Goal: Task Accomplishment & Management: Complete application form

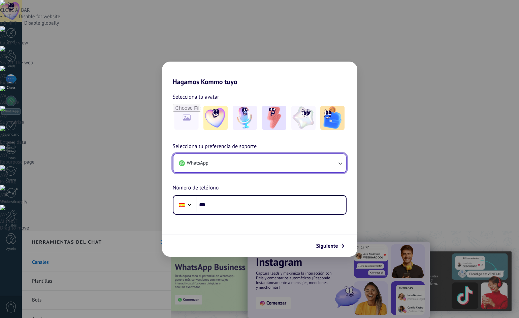
click at [306, 164] on button "WhatsApp" at bounding box center [260, 163] width 173 height 18
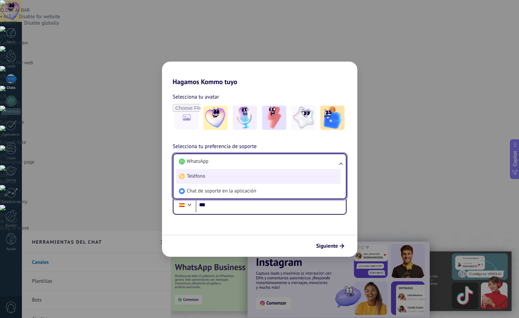
click at [304, 175] on li "Teléfono" at bounding box center [258, 176] width 164 height 15
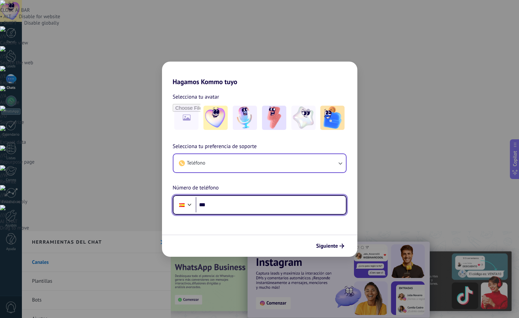
click at [250, 206] on input "***" at bounding box center [271, 204] width 150 height 15
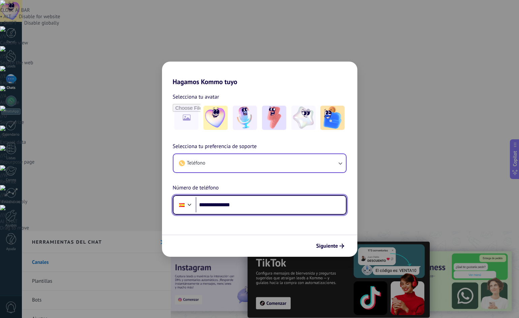
type input "**********"
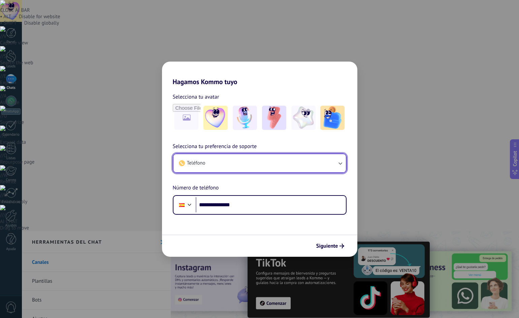
click at [248, 166] on button "Teléfono" at bounding box center [260, 163] width 173 height 18
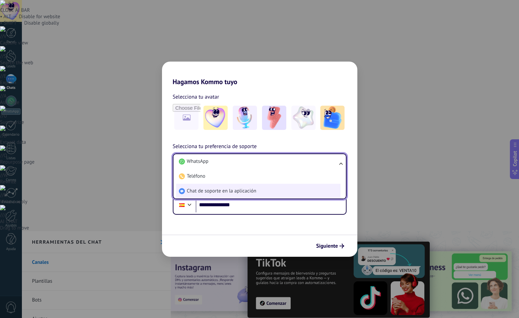
click at [245, 194] on span "Chat de soporte en la aplicación" at bounding box center [221, 191] width 69 height 7
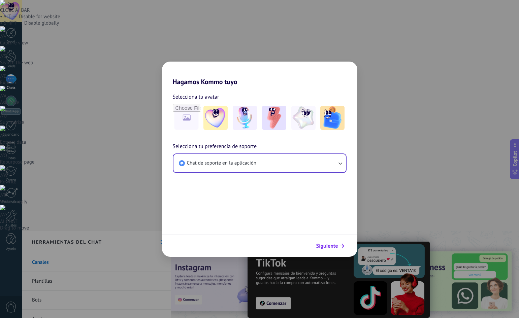
click at [332, 247] on span "Siguiente" at bounding box center [327, 246] width 22 height 5
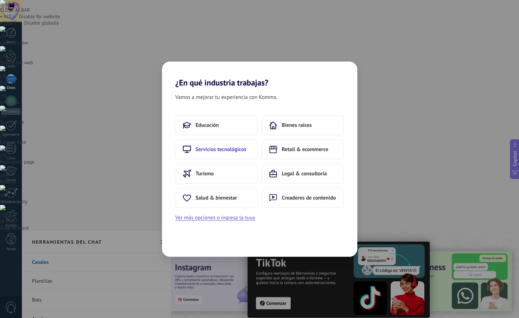
click at [226, 150] on span "Servicios tecnológicos" at bounding box center [221, 149] width 51 height 7
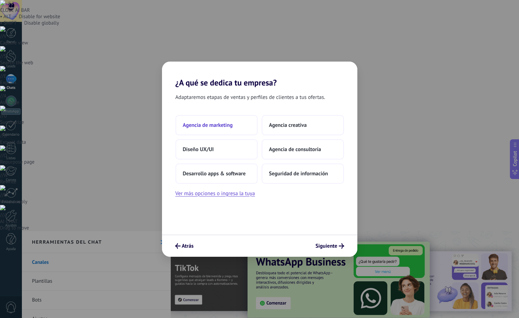
click at [227, 128] on span "Agencia de marketing" at bounding box center [208, 125] width 50 height 7
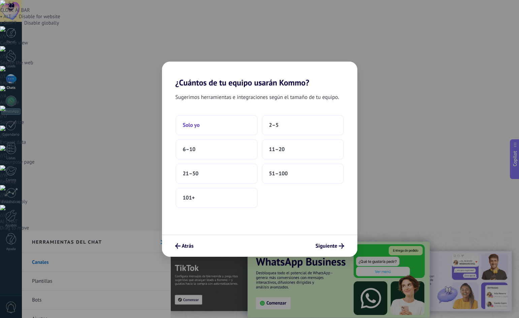
click at [201, 129] on button "Solo yo" at bounding box center [217, 125] width 82 height 20
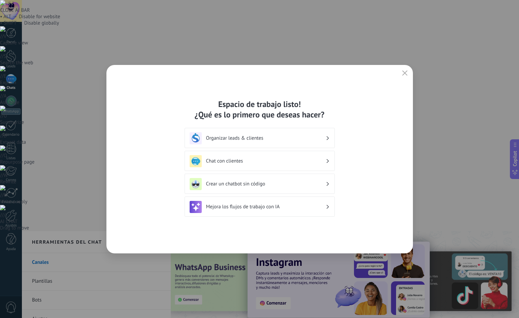
click at [237, 165] on div "Chat con clientes" at bounding box center [260, 161] width 140 height 12
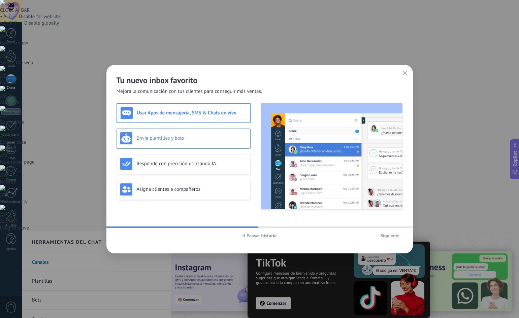
click at [206, 144] on div "Envía plantillas y bots" at bounding box center [183, 138] width 127 height 12
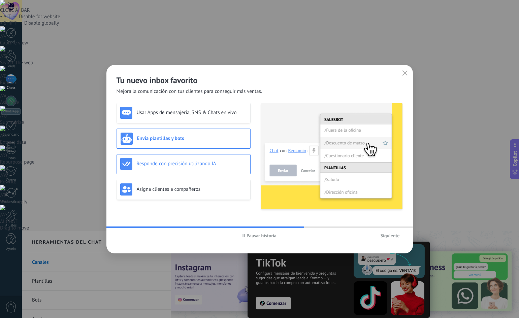
click at [197, 167] on div "Responde con precisión utilizando IA" at bounding box center [183, 164] width 127 height 12
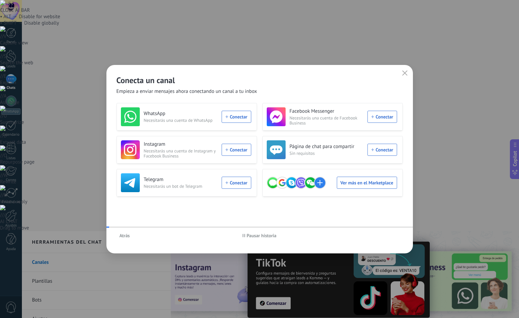
click at [189, 189] on div "Telegram Necesitarás un bot de Telegram Conectar" at bounding box center [186, 183] width 130 height 19
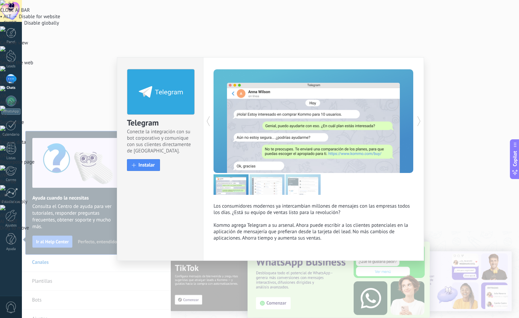
click at [74, 274] on div "Telegram Conecte la integración con su bot corporativo y comunique con sus clie…" at bounding box center [270, 159] width 497 height 318
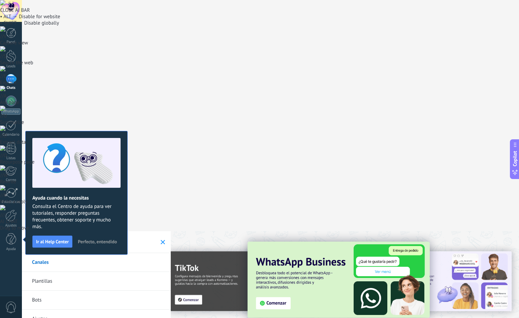
drag, startPoint x: 136, startPoint y: 110, endPoint x: 76, endPoint y: 114, distance: 60.1
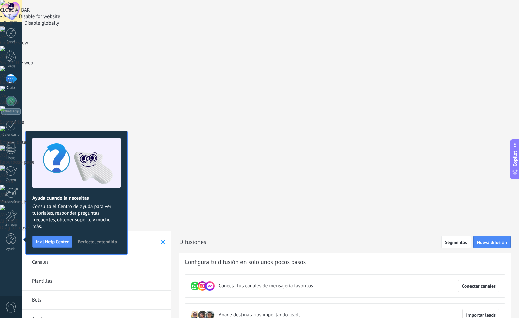
click at [100, 242] on span "Perfecto, entendido" at bounding box center [97, 242] width 39 height 5
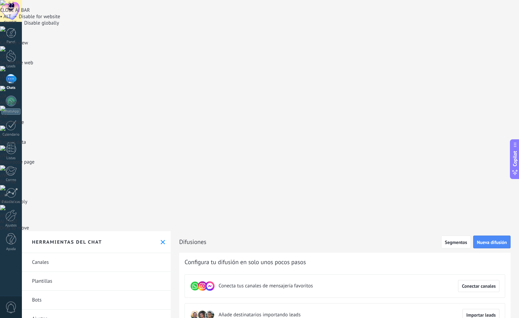
click at [10, 75] on div at bounding box center [11, 79] width 11 height 10
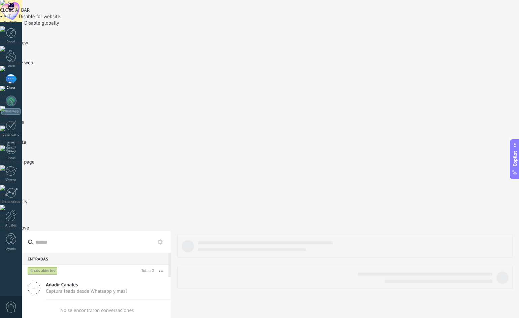
click at [34, 282] on use at bounding box center [34, 288] width 12 height 12
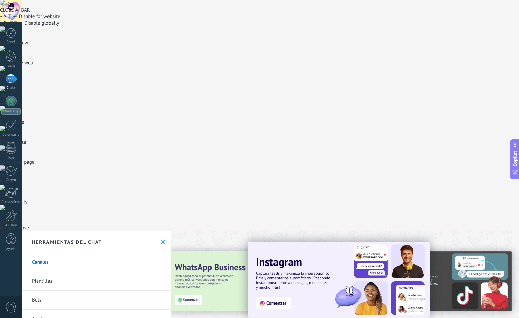
click at [48, 291] on link "Bots" at bounding box center [96, 300] width 149 height 19
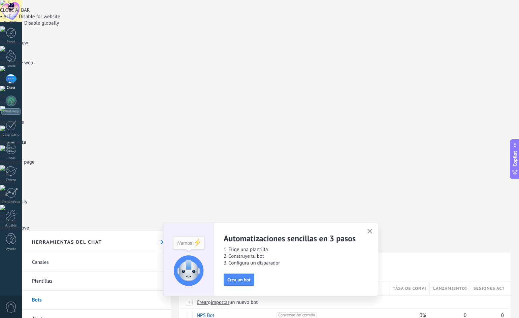
click at [372, 231] on icon "button" at bounding box center [370, 231] width 5 height 5
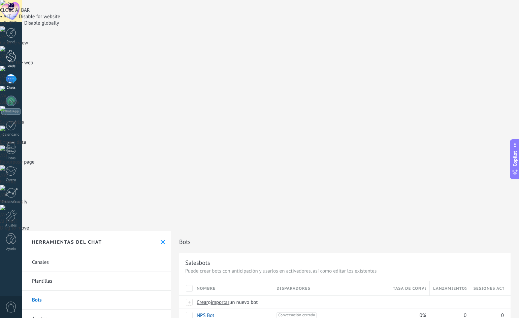
click at [9, 62] on div at bounding box center [11, 56] width 10 height 12
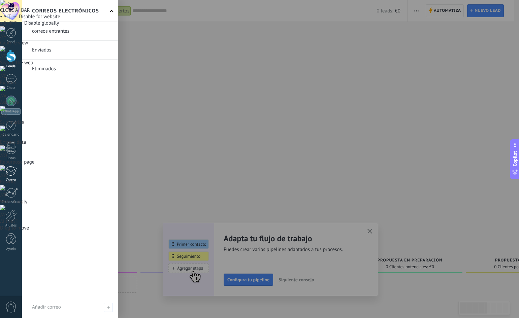
click at [12, 171] on div at bounding box center [10, 171] width 11 height 10
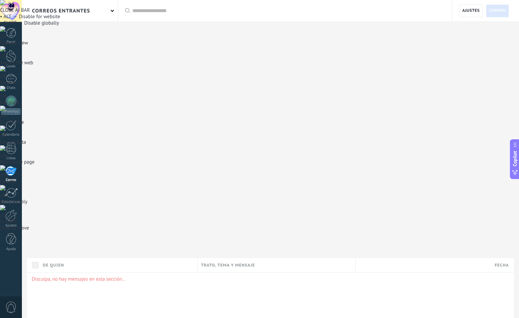
click at [64, 10] on div "correos entrantes" at bounding box center [61, 11] width 58 height 22
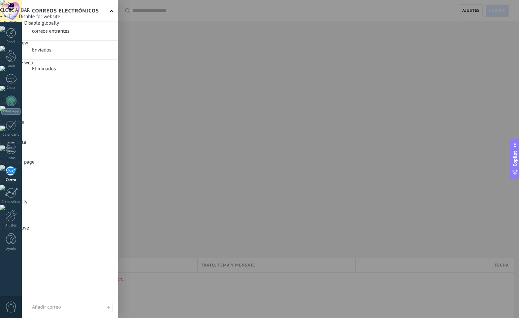
click at [404, 133] on div at bounding box center [281, 159] width 519 height 318
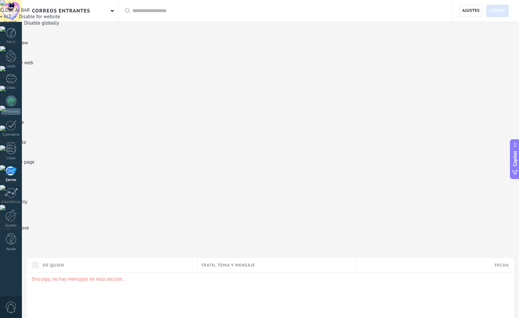
click at [471, 10] on span "Ajustes" at bounding box center [471, 11] width 18 height 12
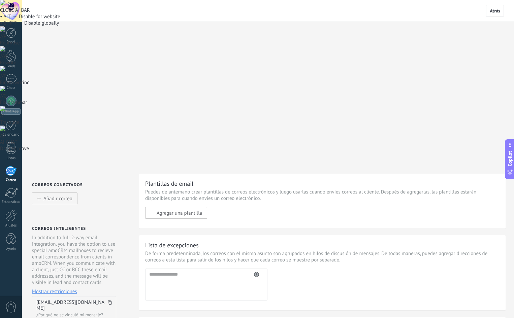
click at [77, 296] on div "andreshdves@mail.kommo.com ¿Por qué no se vinculó mi mensaje?" at bounding box center [74, 308] width 84 height 25
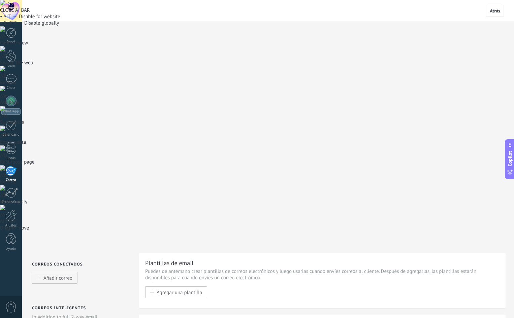
click at [14, 36] on div at bounding box center [11, 33] width 10 height 10
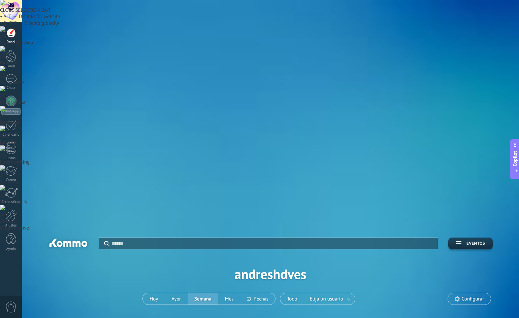
click at [15, 13] on div at bounding box center [11, 11] width 22 height 22
click at [14, 57] on div at bounding box center [11, 56] width 10 height 12
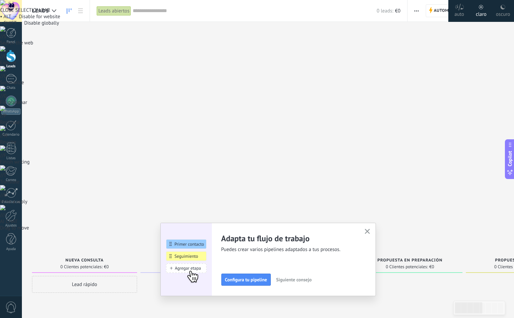
click at [368, 231] on icon "button" at bounding box center [367, 231] width 5 height 5
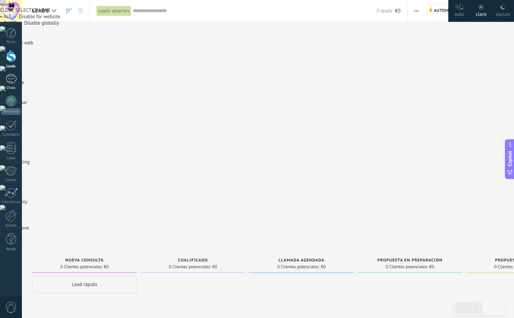
click at [17, 82] on link "Chats" at bounding box center [11, 82] width 22 height 16
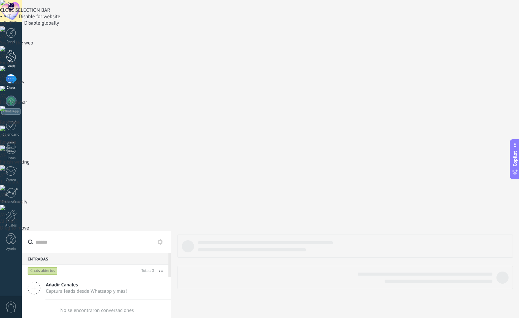
drag, startPoint x: 13, startPoint y: 55, endPoint x: 15, endPoint y: 58, distance: 3.8
click at [13, 55] on div at bounding box center [11, 56] width 10 height 12
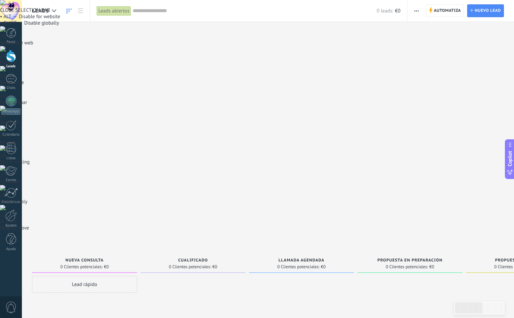
click at [75, 276] on div "Lead rápido" at bounding box center [84, 284] width 105 height 17
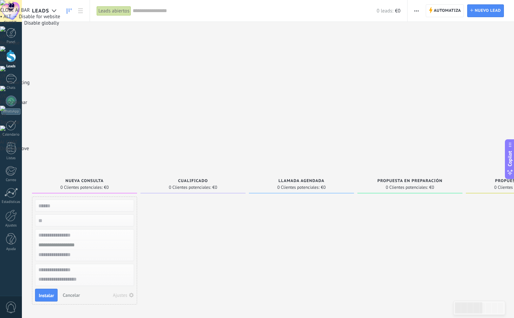
click at [57, 201] on input "text" at bounding box center [84, 205] width 98 height 9
type input "********"
click at [69, 241] on input "text" at bounding box center [84, 246] width 98 height 10
type input "*"
click at [65, 250] on input "text" at bounding box center [84, 255] width 98 height 10
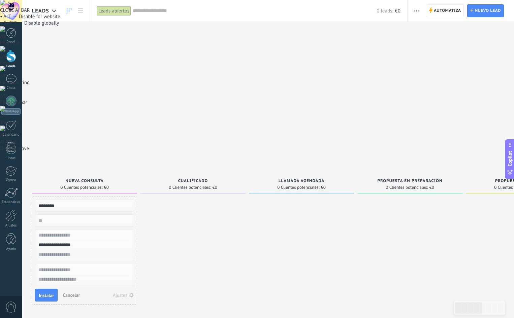
type input "**********"
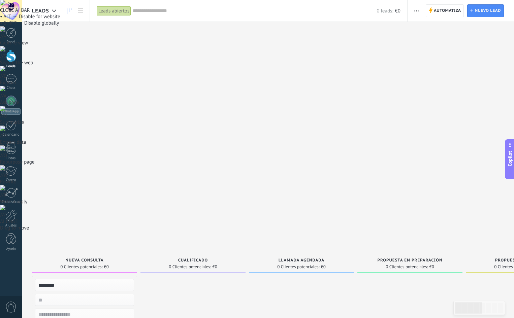
type input "**********"
click at [8, 10] on div at bounding box center [11, 11] width 22 height 22
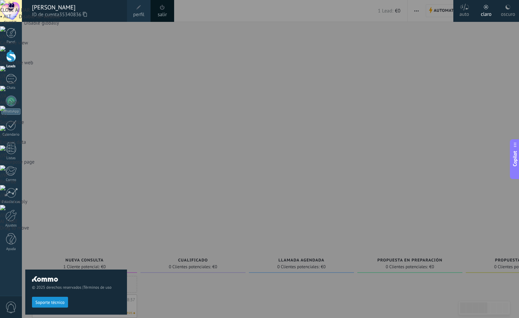
click at [136, 12] on span "perfil" at bounding box center [138, 14] width 11 height 7
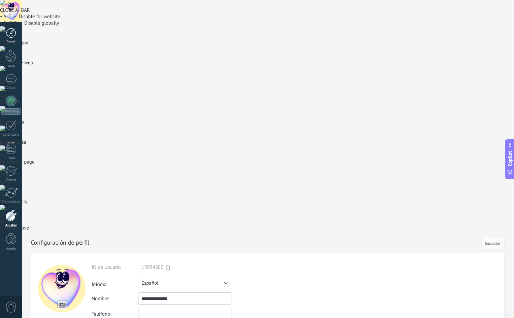
click at [11, 36] on div at bounding box center [11, 33] width 10 height 10
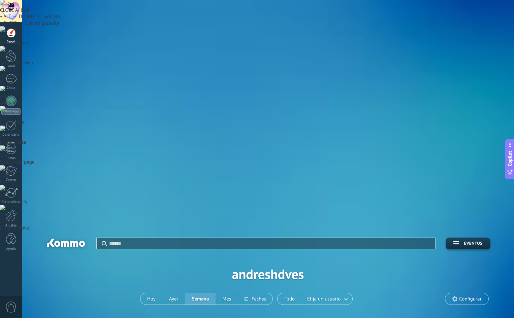
click at [490, 231] on div "Aplicar Eventos andreshdves Hoy Ayer Semana Mes Todo Elija un usuario Configurar" at bounding box center [268, 274] width 472 height 86
click at [477, 296] on span "Configurar" at bounding box center [470, 299] width 22 height 6
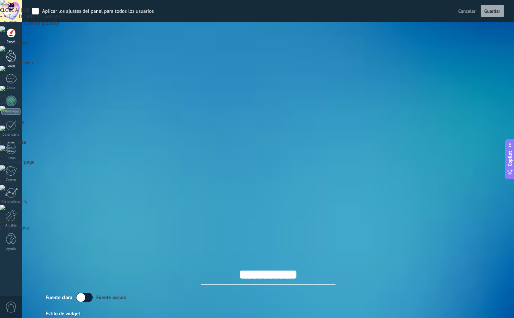
click at [11, 55] on div at bounding box center [11, 56] width 10 height 12
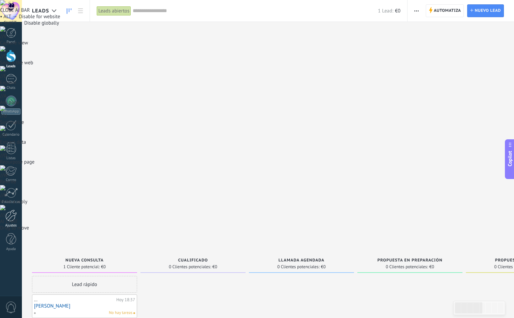
click at [11, 213] on div at bounding box center [10, 216] width 11 height 12
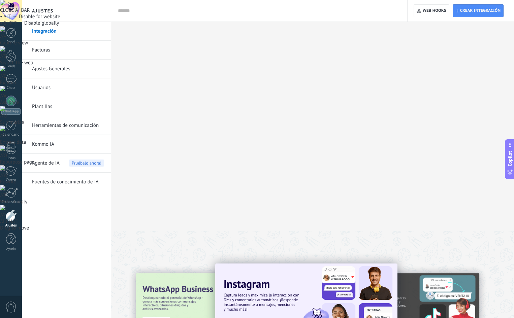
click at [58, 143] on link "Kommo IA" at bounding box center [68, 144] width 72 height 19
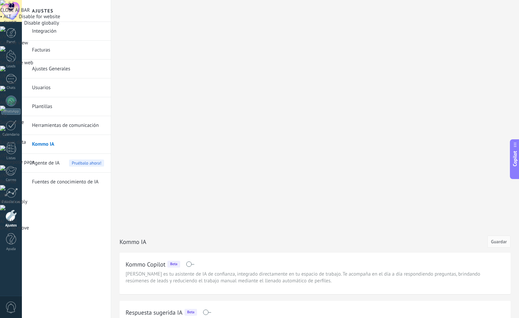
click at [52, 27] on link "Integración" at bounding box center [68, 31] width 72 height 19
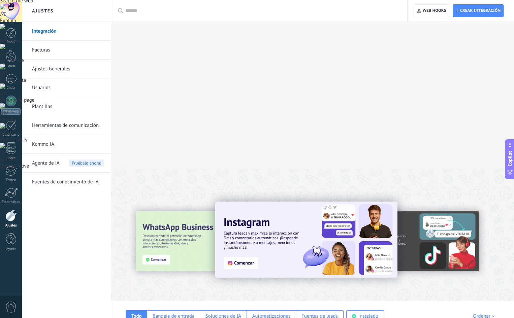
scroll to position [67, 0]
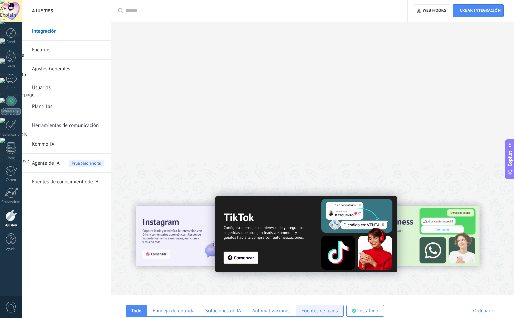
click at [319, 308] on div "Fuentes de leads" at bounding box center [320, 311] width 36 height 6
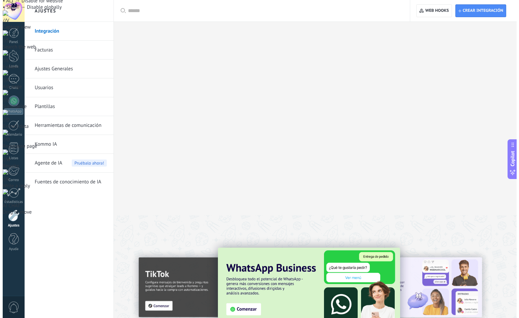
scroll to position [0, 0]
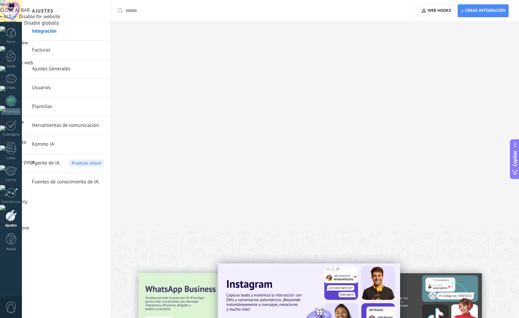
drag, startPoint x: 58, startPoint y: 48, endPoint x: 76, endPoint y: 57, distance: 20.0
click at [58, 48] on link "Facturas" at bounding box center [68, 50] width 72 height 19
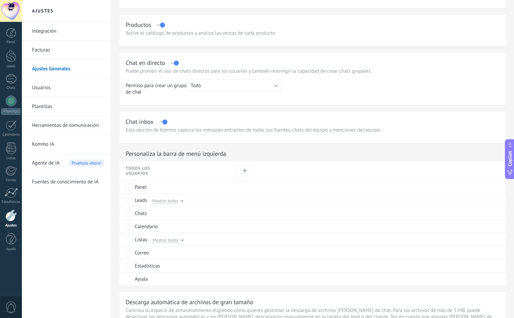
click at [54, 83] on link "Usuarios" at bounding box center [68, 88] width 72 height 19
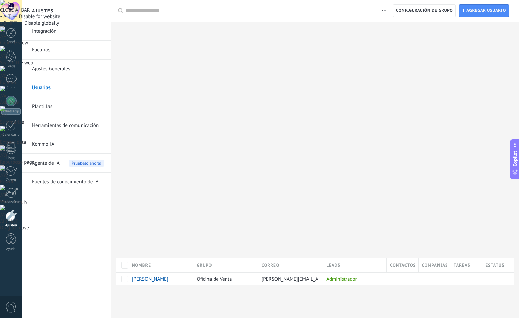
click at [45, 105] on link "Plantillas" at bounding box center [68, 106] width 72 height 19
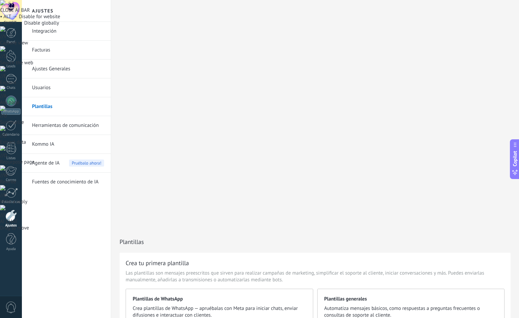
click at [55, 124] on link "Herramientas de comunicación" at bounding box center [68, 125] width 72 height 19
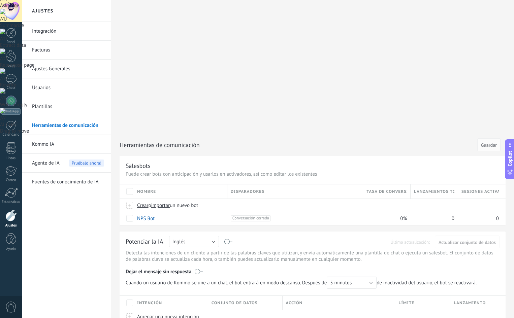
scroll to position [98, 0]
click at [43, 136] on link "Kommo IA" at bounding box center [68, 144] width 72 height 19
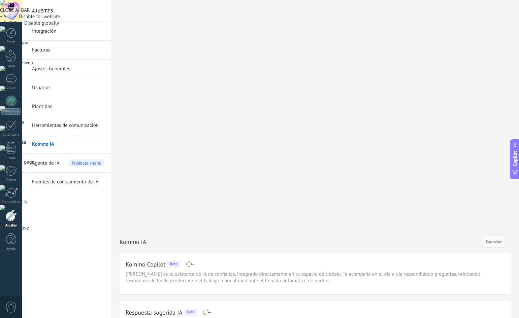
click at [33, 165] on span "Agente de IA" at bounding box center [46, 163] width 28 height 19
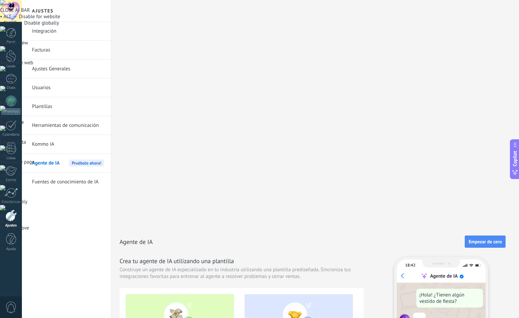
click at [73, 179] on link "Fuentes de conocimiento de IA" at bounding box center [68, 182] width 72 height 19
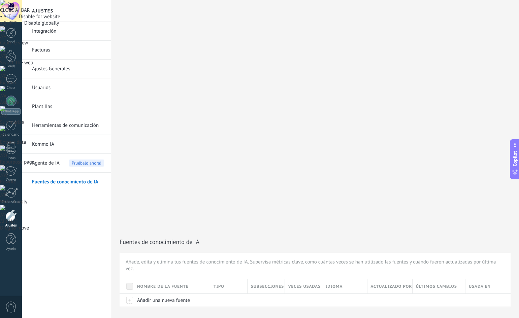
click at [13, 12] on div at bounding box center [11, 11] width 22 height 22
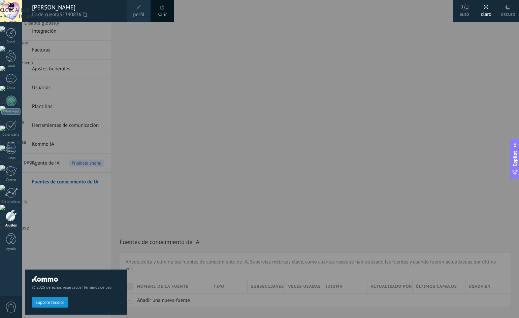
click at [141, 9] on span at bounding box center [138, 7] width 5 height 5
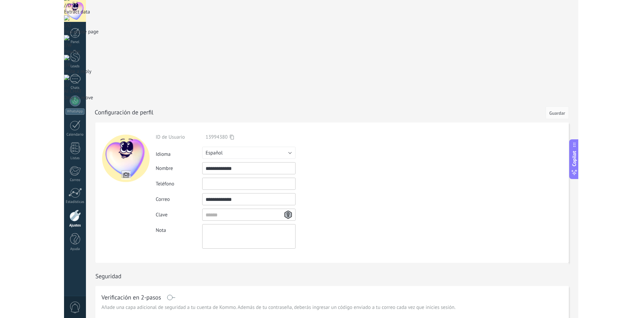
scroll to position [202, 0]
